Goal: Navigation & Orientation: Find specific page/section

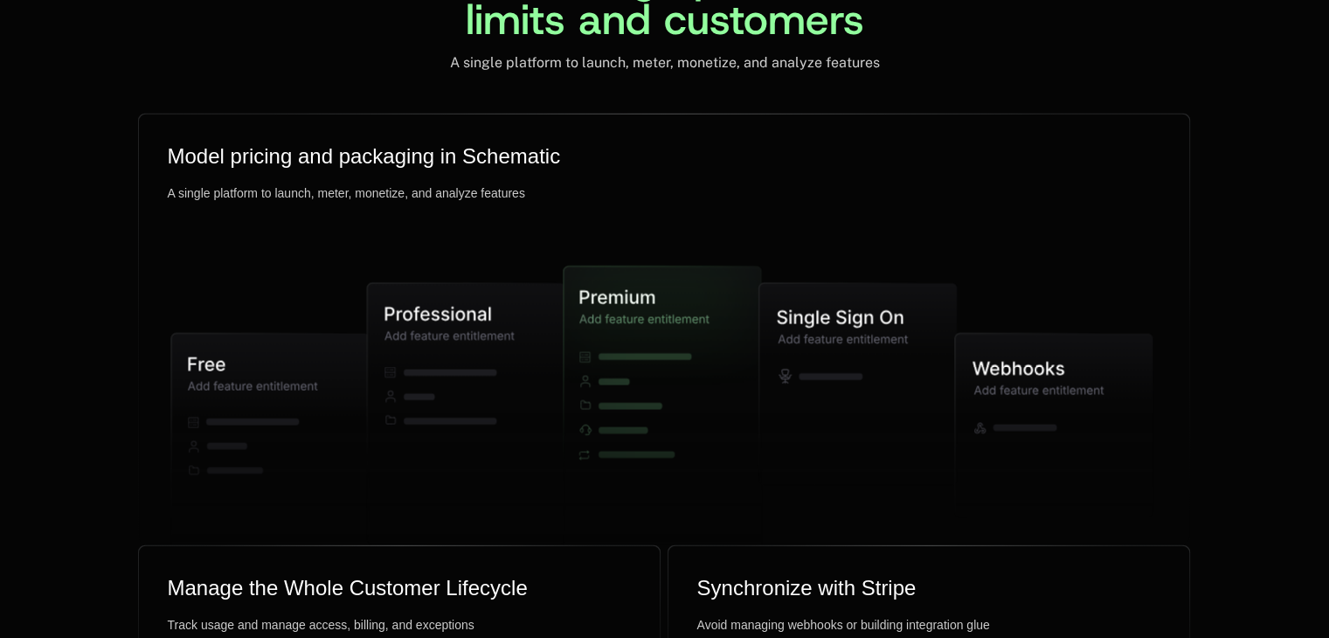
scroll to position [4337, 0]
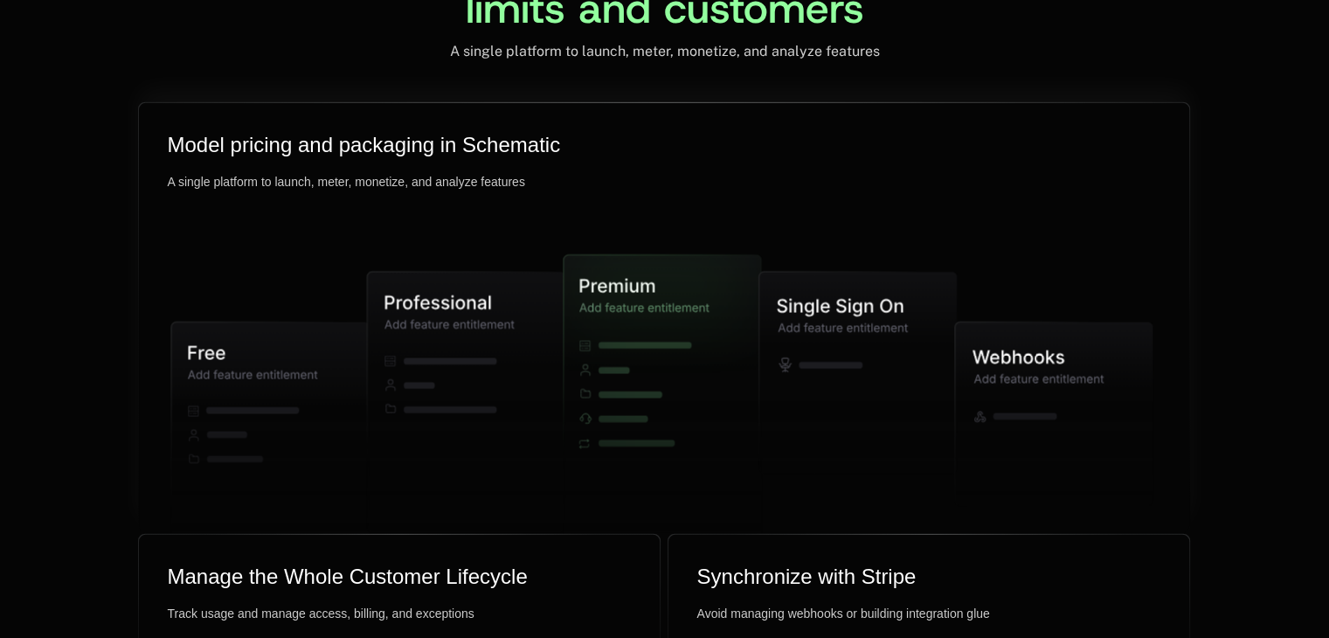
click at [447, 342] on icon at bounding box center [466, 402] width 197 height 260
click at [209, 404] on icon at bounding box center [269, 439] width 197 height 236
drag, startPoint x: 748, startPoint y: 371, endPoint x: 805, endPoint y: 397, distance: 62.2
click at [805, 397] on g at bounding box center [661, 398] width 981 height 418
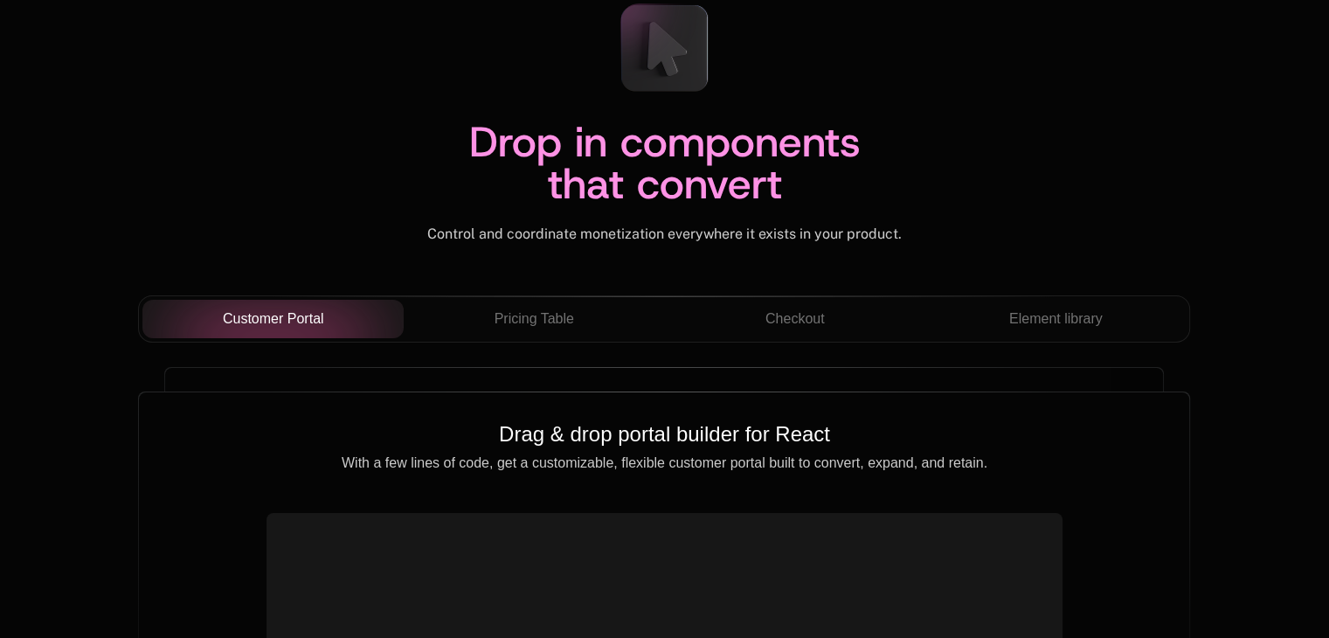
scroll to position [6122, 0]
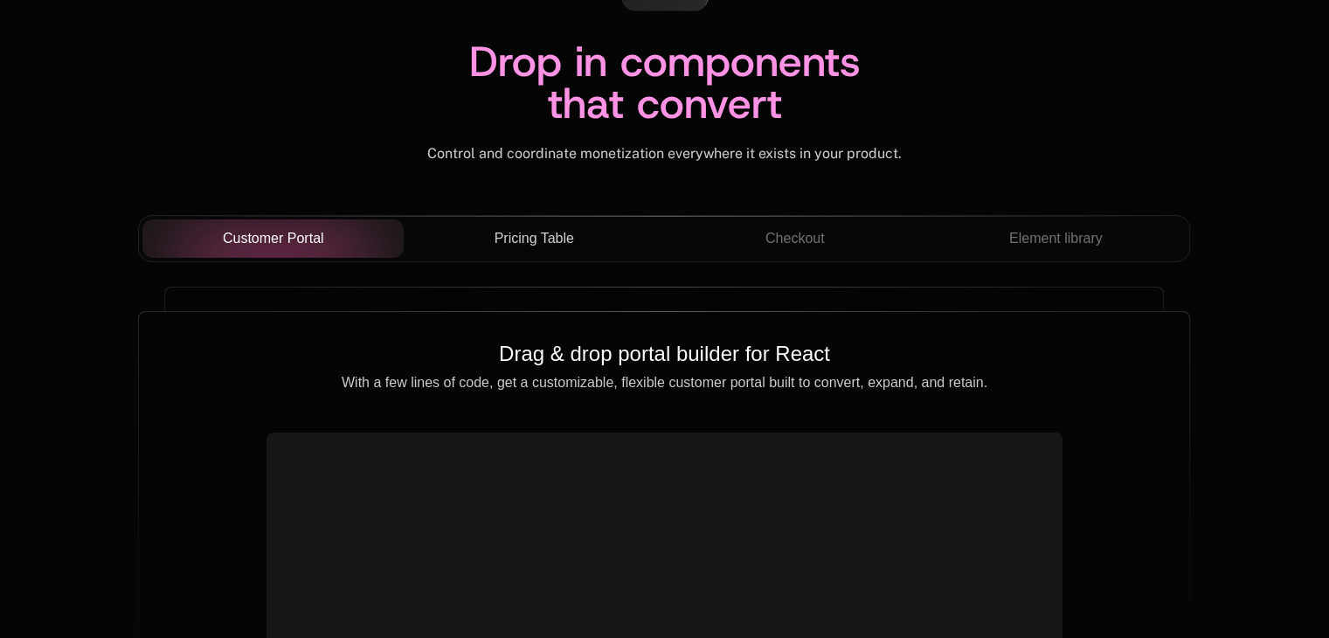
click at [522, 232] on span "Pricing Table" at bounding box center [534, 238] width 80 height 21
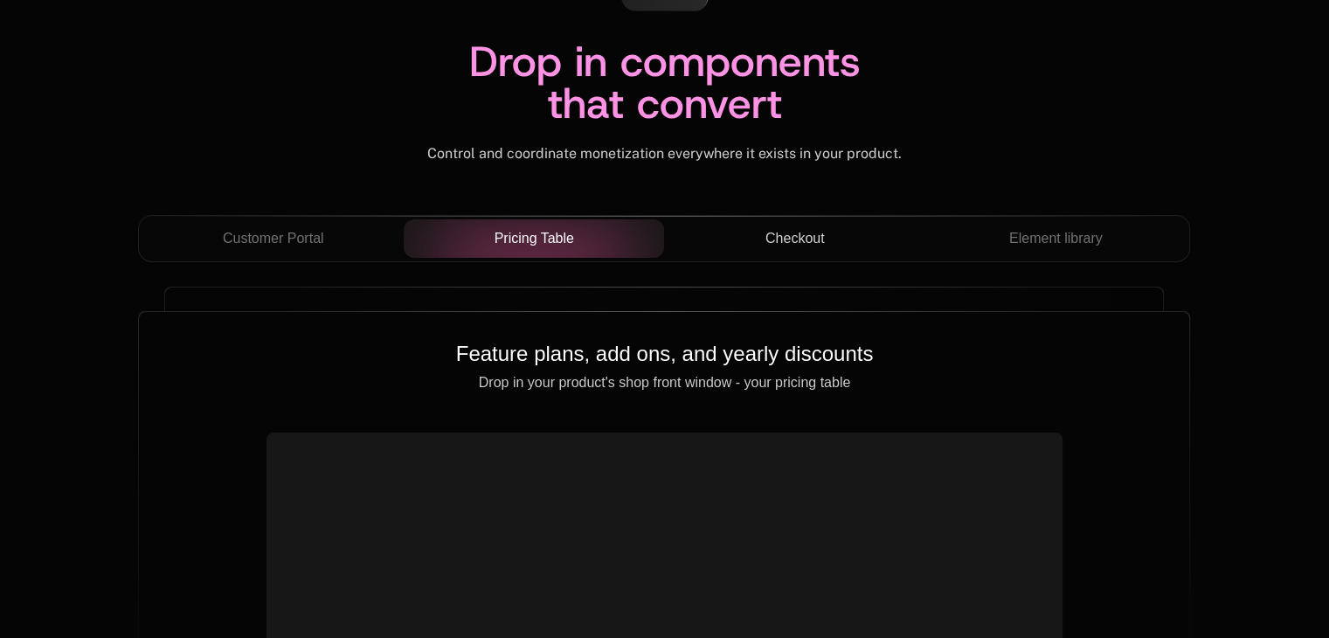
click at [818, 238] on span "Checkout" at bounding box center [794, 238] width 59 height 21
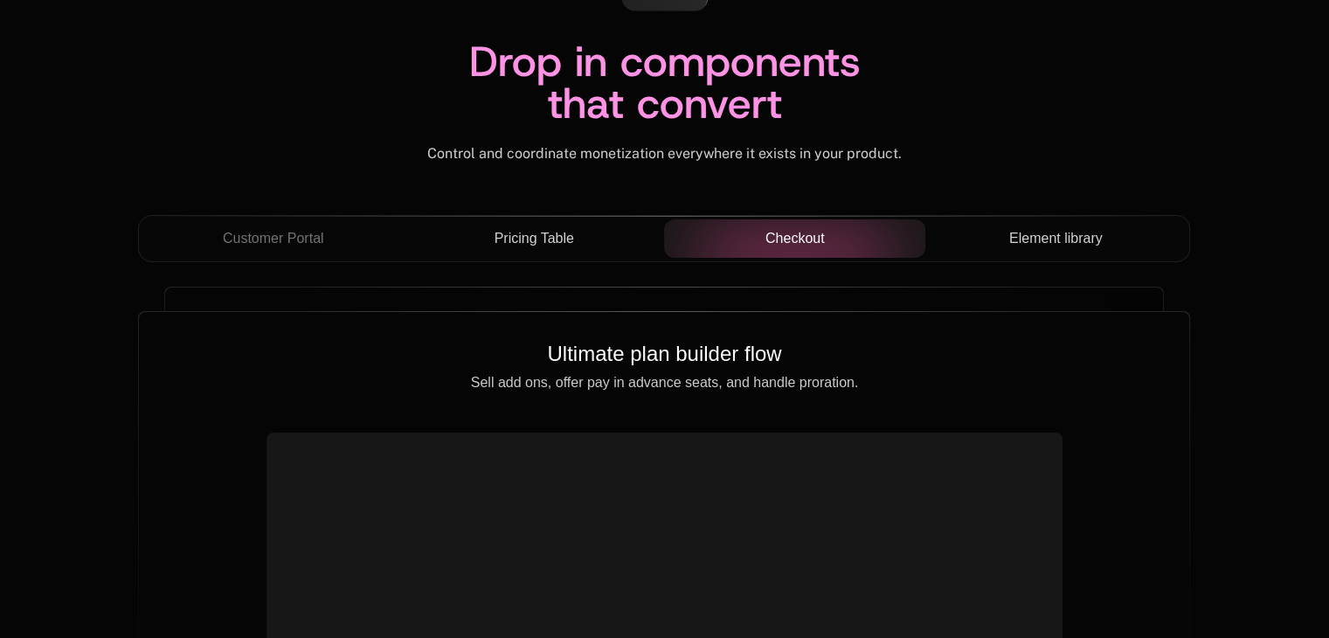
click at [1013, 229] on span "Element library" at bounding box center [1055, 238] width 93 height 21
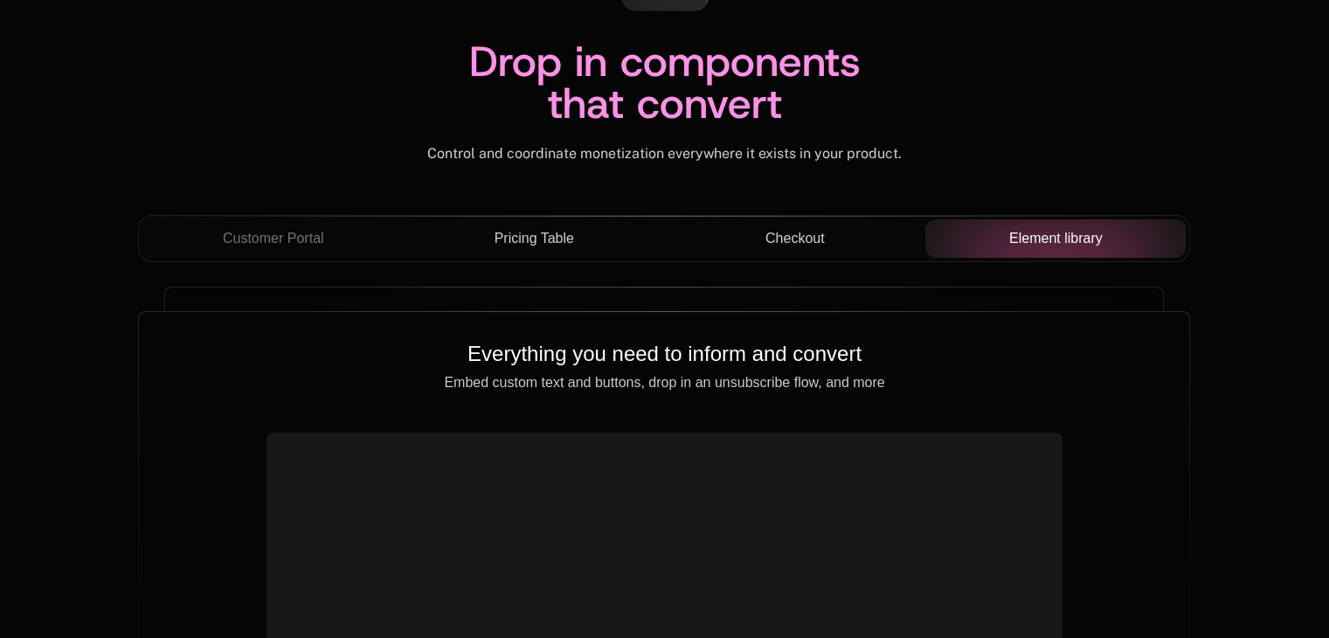
click at [819, 228] on span "Checkout" at bounding box center [794, 238] width 59 height 21
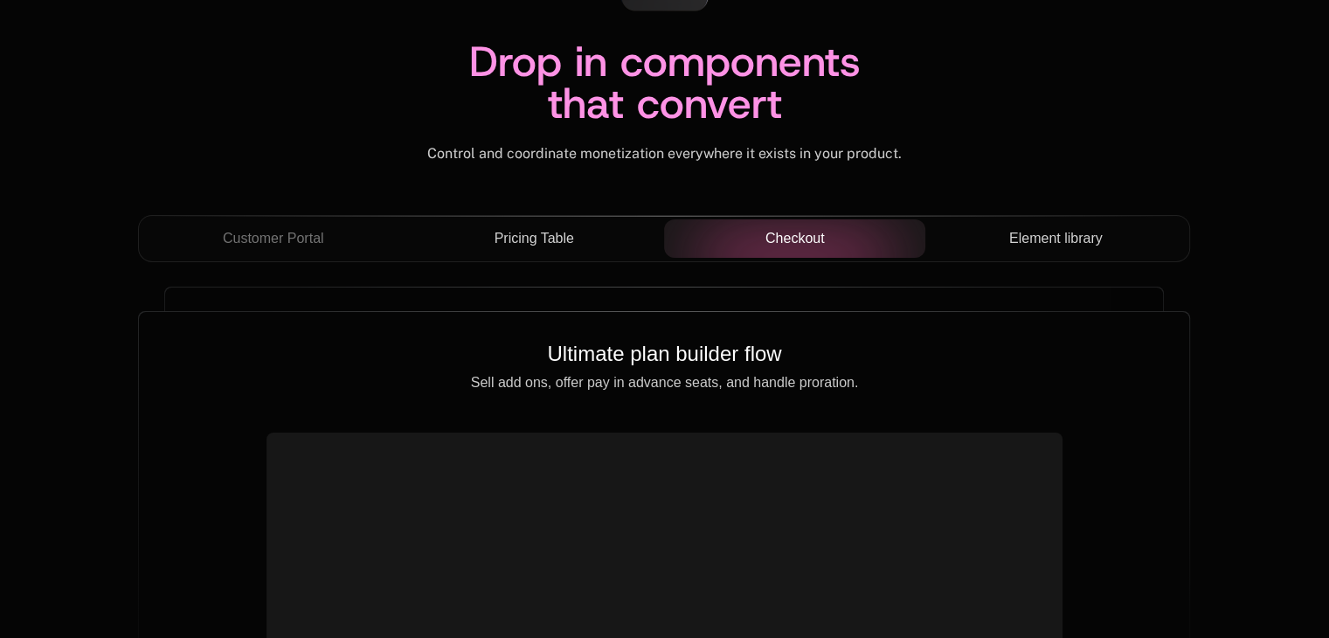
click at [513, 221] on button "Pricing Table" at bounding box center [534, 238] width 261 height 38
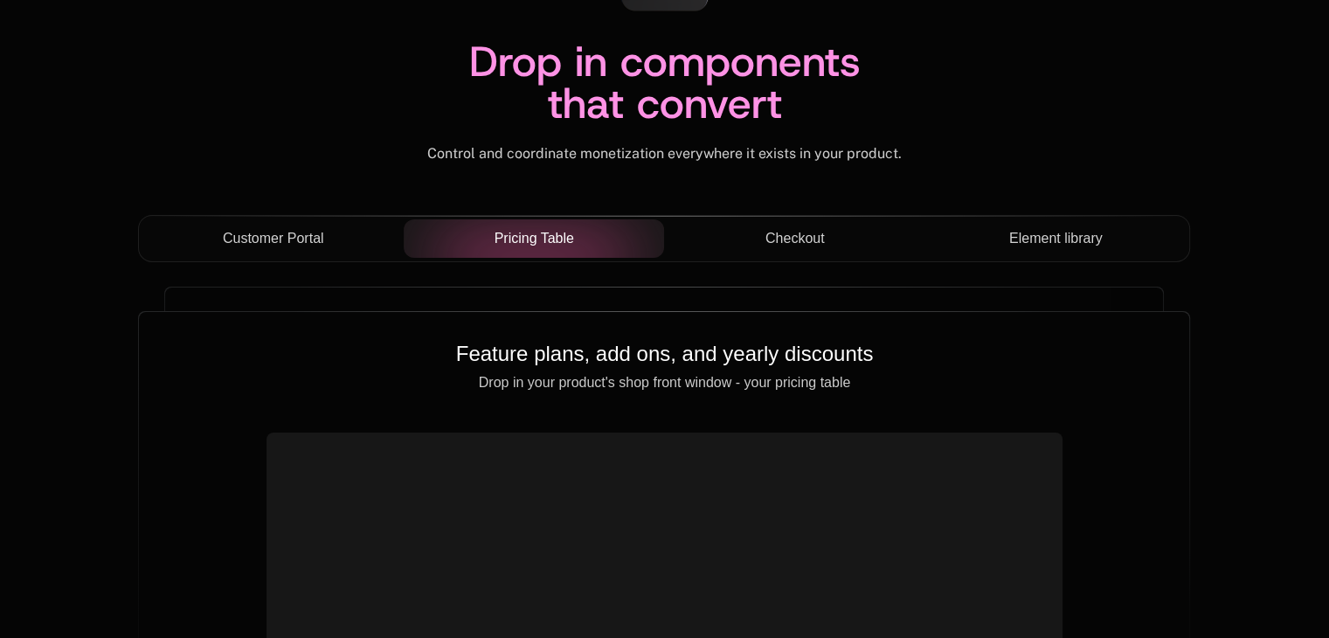
click at [287, 239] on span "Customer Portal" at bounding box center [273, 238] width 101 height 21
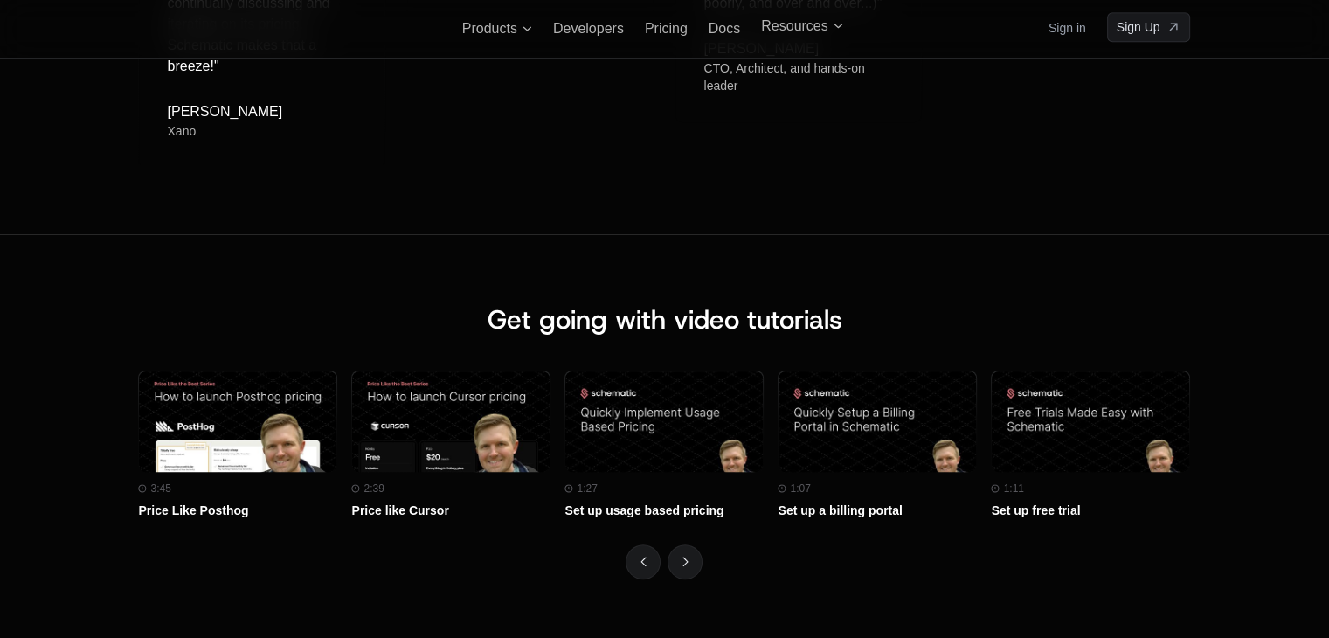
scroll to position [7567, 0]
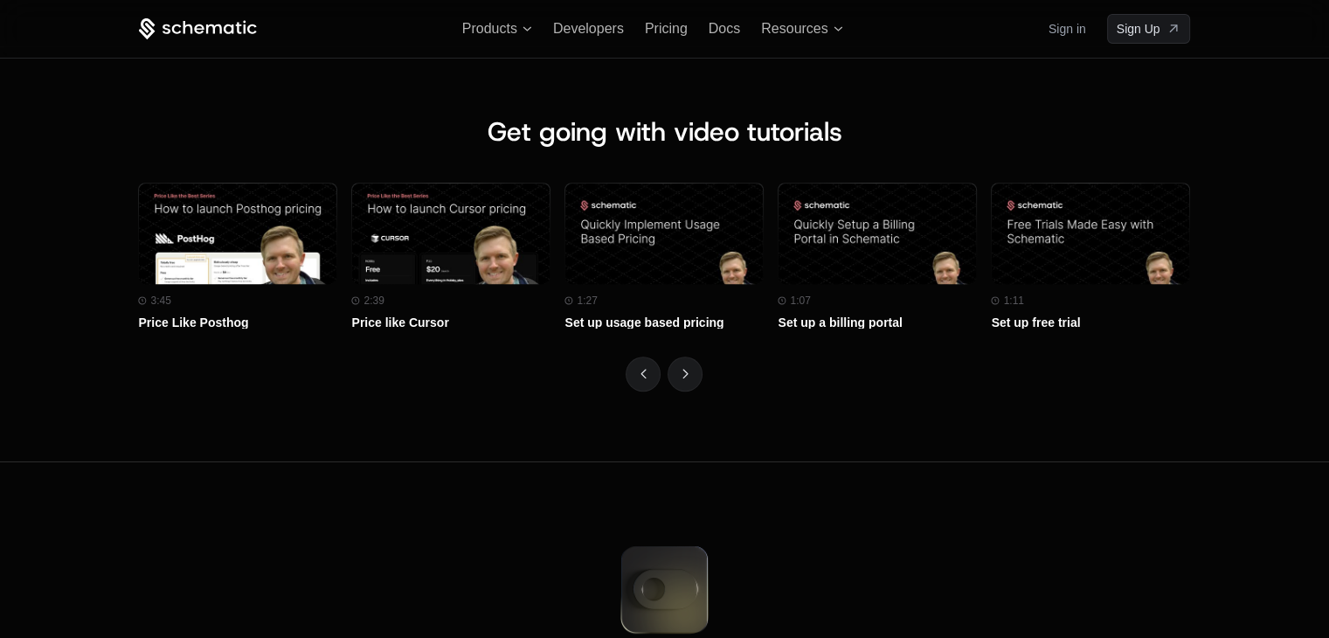
scroll to position [7567, 0]
